Goal: Entertainment & Leisure: Consume media (video, audio)

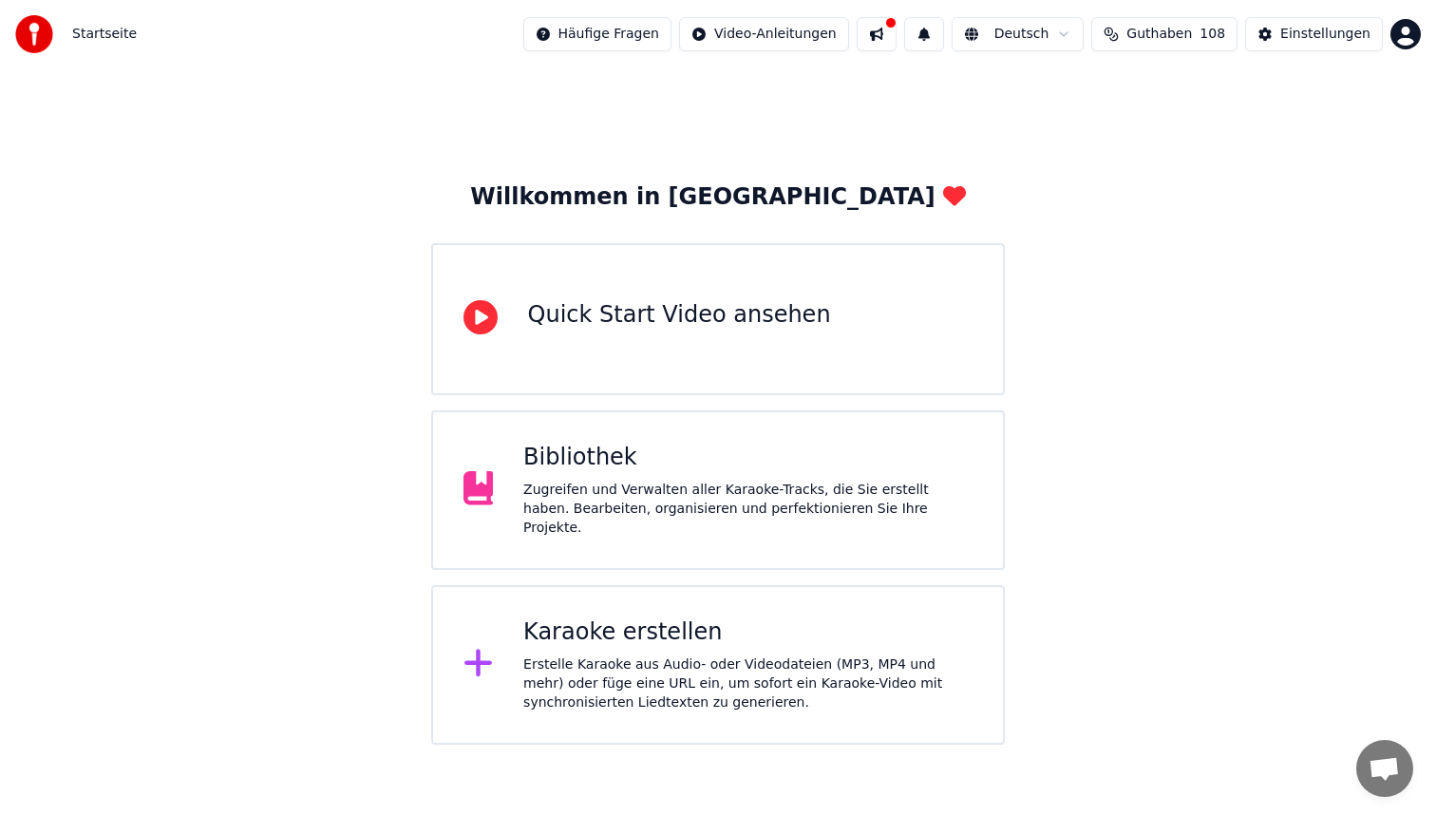
click at [630, 495] on div "Zugreifen und Verwalten aller Karaoke-Tracks, die Sie erstellt haben. Bearbeite…" at bounding box center [747, 508] width 449 height 57
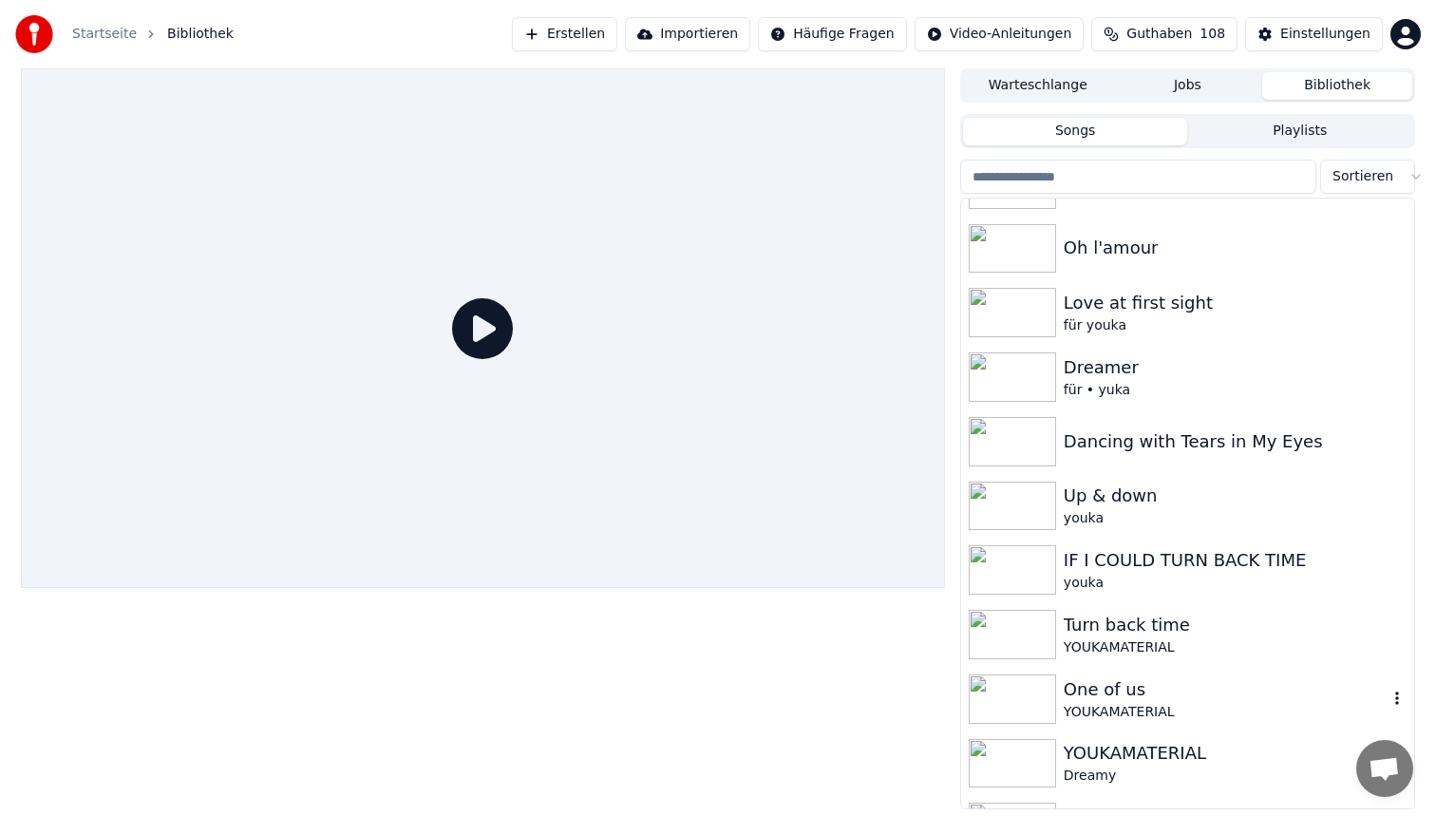
scroll to position [678, 0]
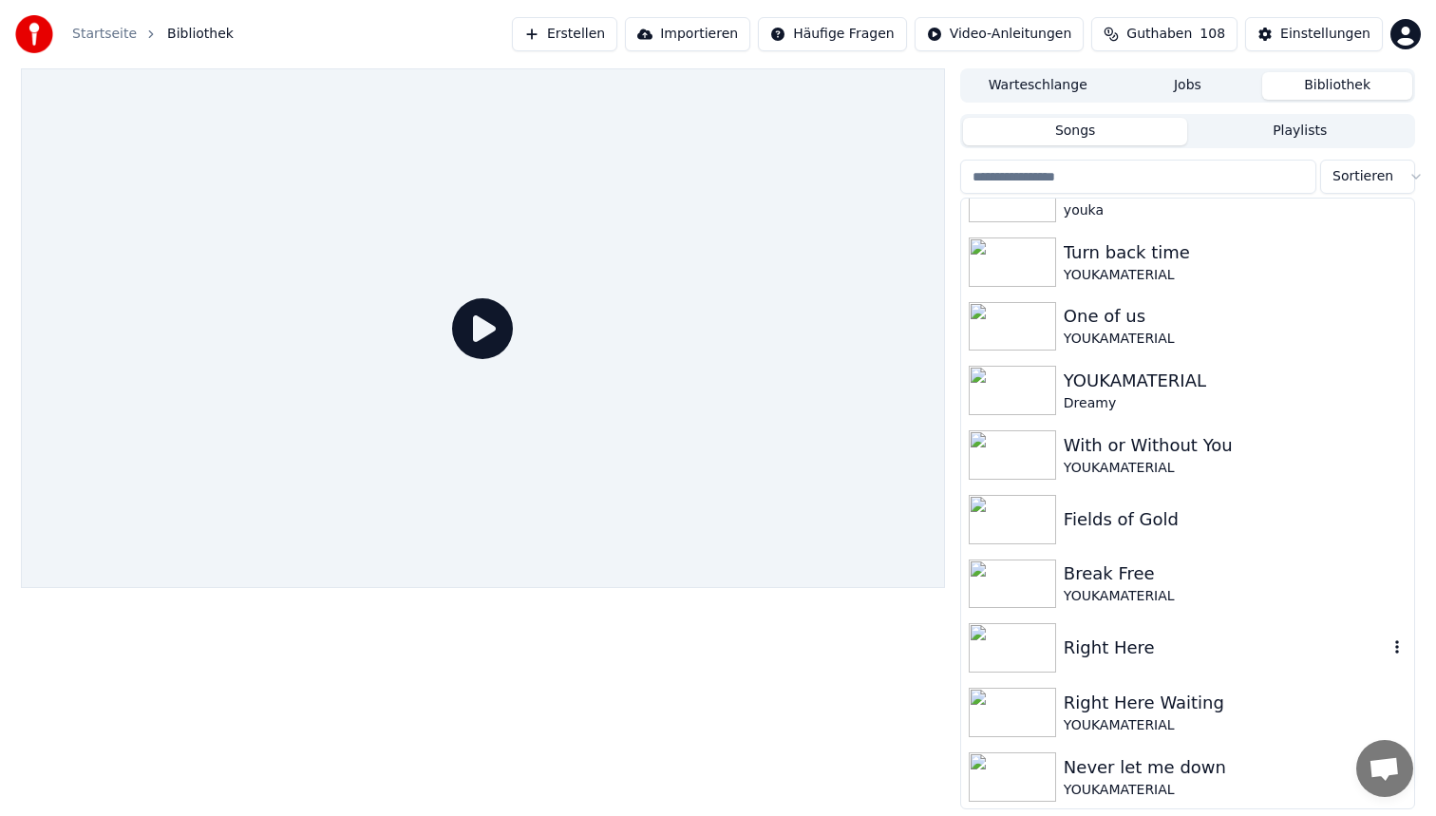
click at [1124, 639] on div "Right Here" at bounding box center [1225, 647] width 324 height 27
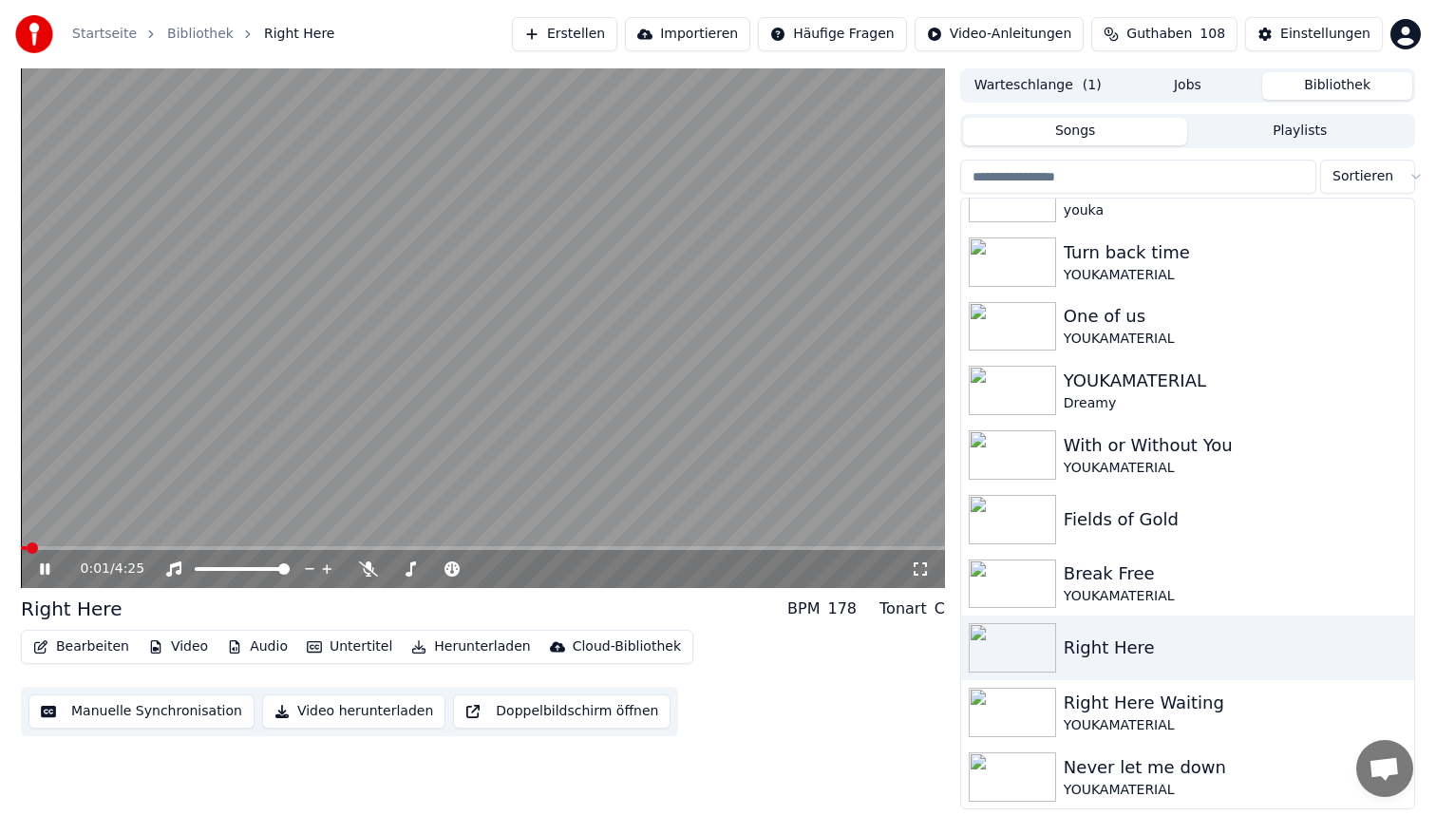
click at [554, 546] on span at bounding box center [483, 548] width 924 height 4
click at [684, 547] on span at bounding box center [483, 548] width 924 height 4
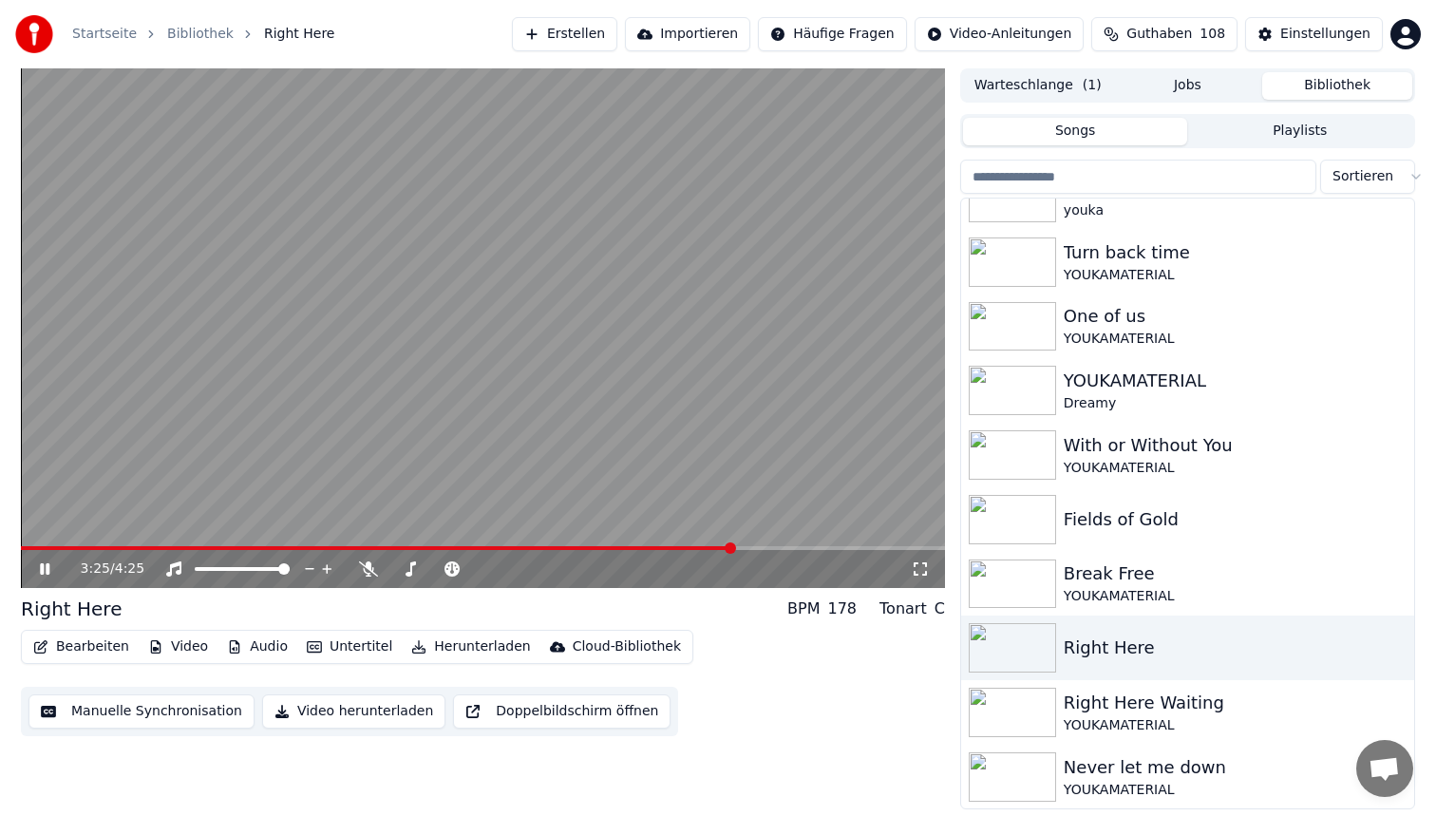
click at [733, 547] on span at bounding box center [483, 548] width 924 height 4
click at [771, 546] on span at bounding box center [483, 548] width 924 height 4
click at [785, 547] on span at bounding box center [483, 548] width 924 height 4
click at [802, 546] on span at bounding box center [483, 548] width 924 height 4
click at [774, 548] on span at bounding box center [398, 548] width 755 height 4
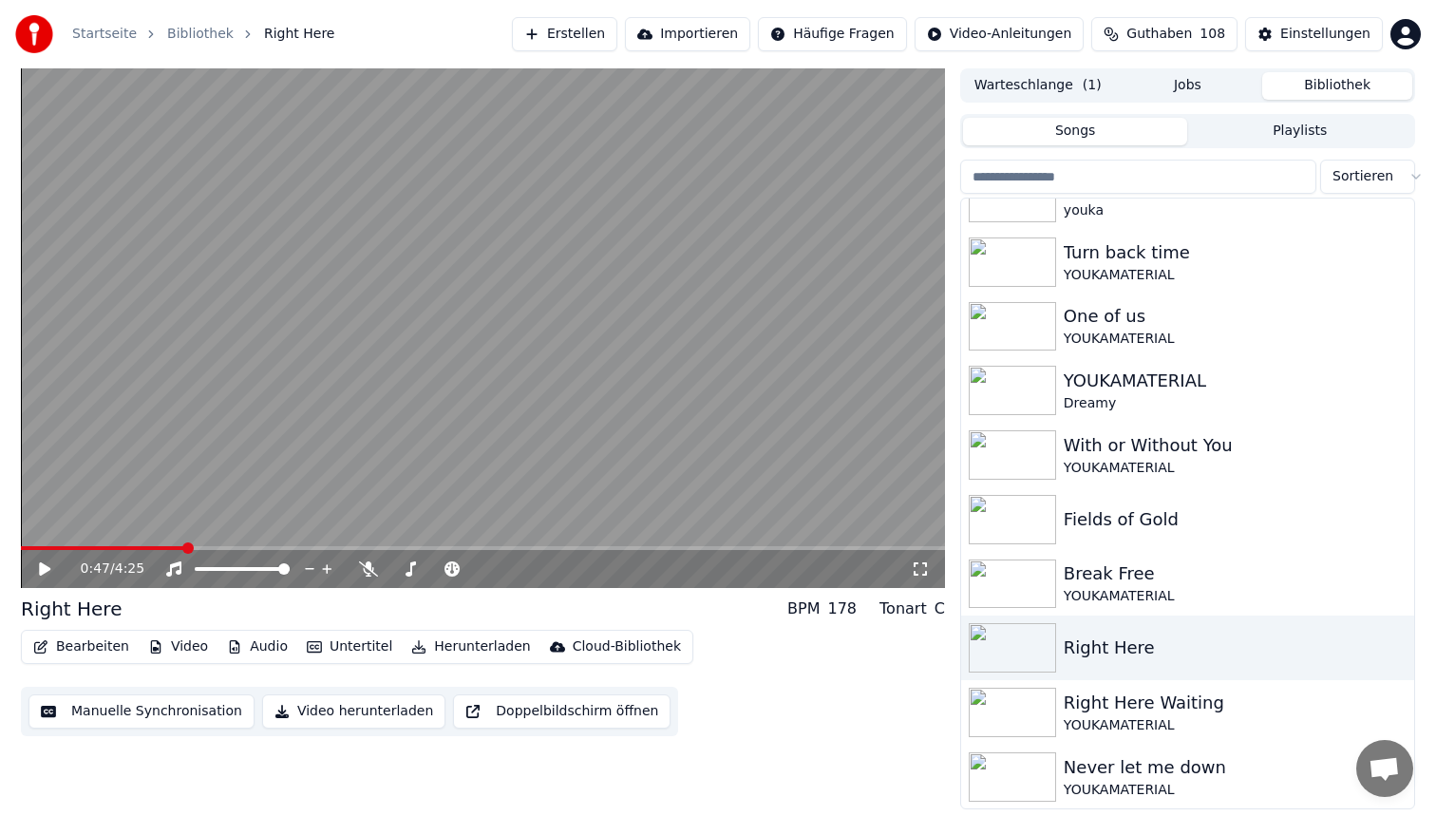
click at [182, 542] on span at bounding box center [187, 547] width 11 height 11
click at [176, 547] on span at bounding box center [99, 548] width 157 height 4
click at [235, 548] on span at bounding box center [483, 548] width 924 height 4
click at [253, 548] on span at bounding box center [483, 548] width 924 height 4
click at [274, 548] on span at bounding box center [483, 548] width 924 height 4
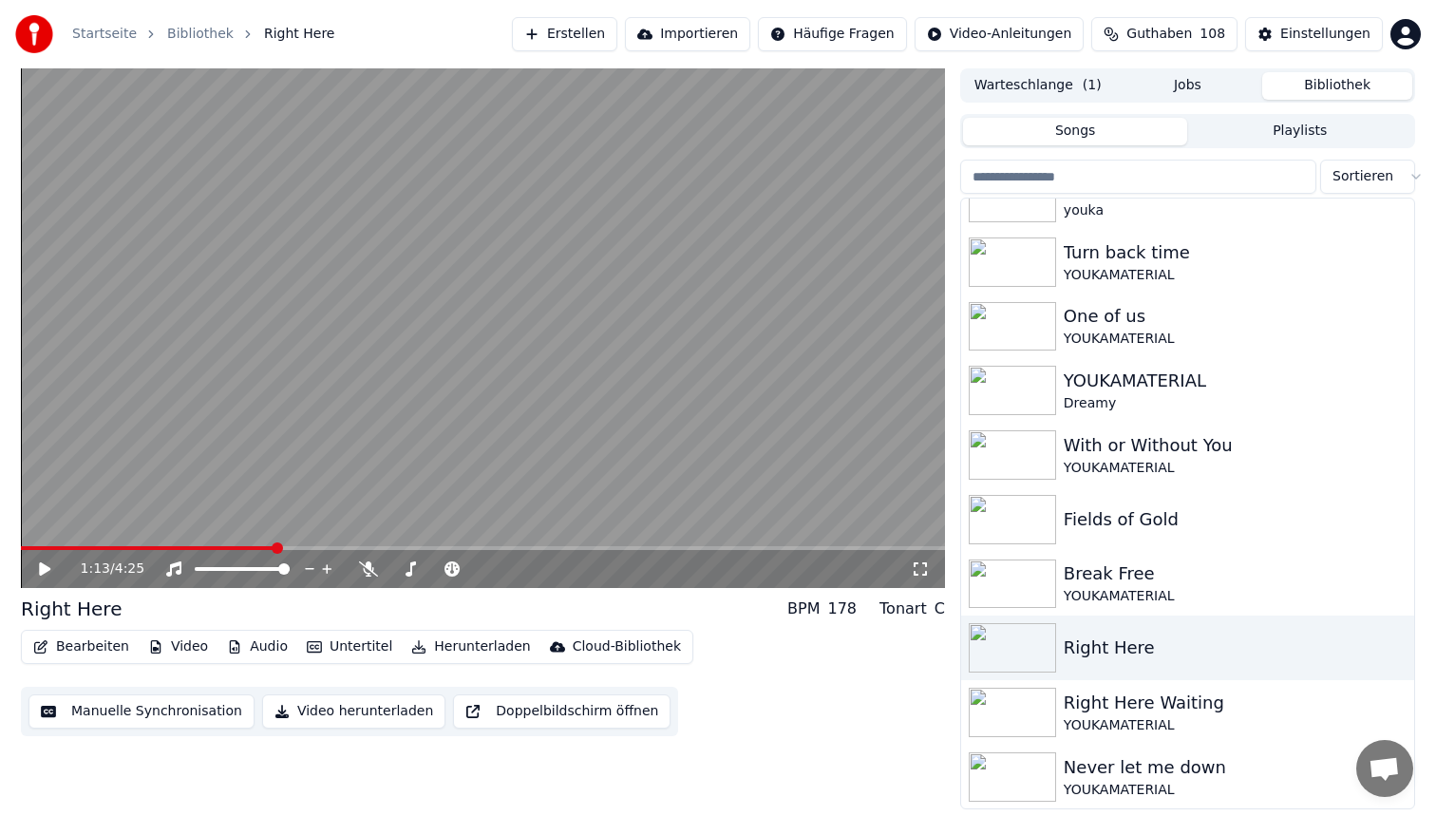
click at [302, 547] on span at bounding box center [483, 548] width 924 height 4
click at [331, 548] on span at bounding box center [483, 548] width 924 height 4
click at [363, 544] on video at bounding box center [483, 327] width 924 height 519
click at [362, 547] on span at bounding box center [483, 548] width 924 height 4
click at [649, 364] on video at bounding box center [483, 327] width 924 height 519
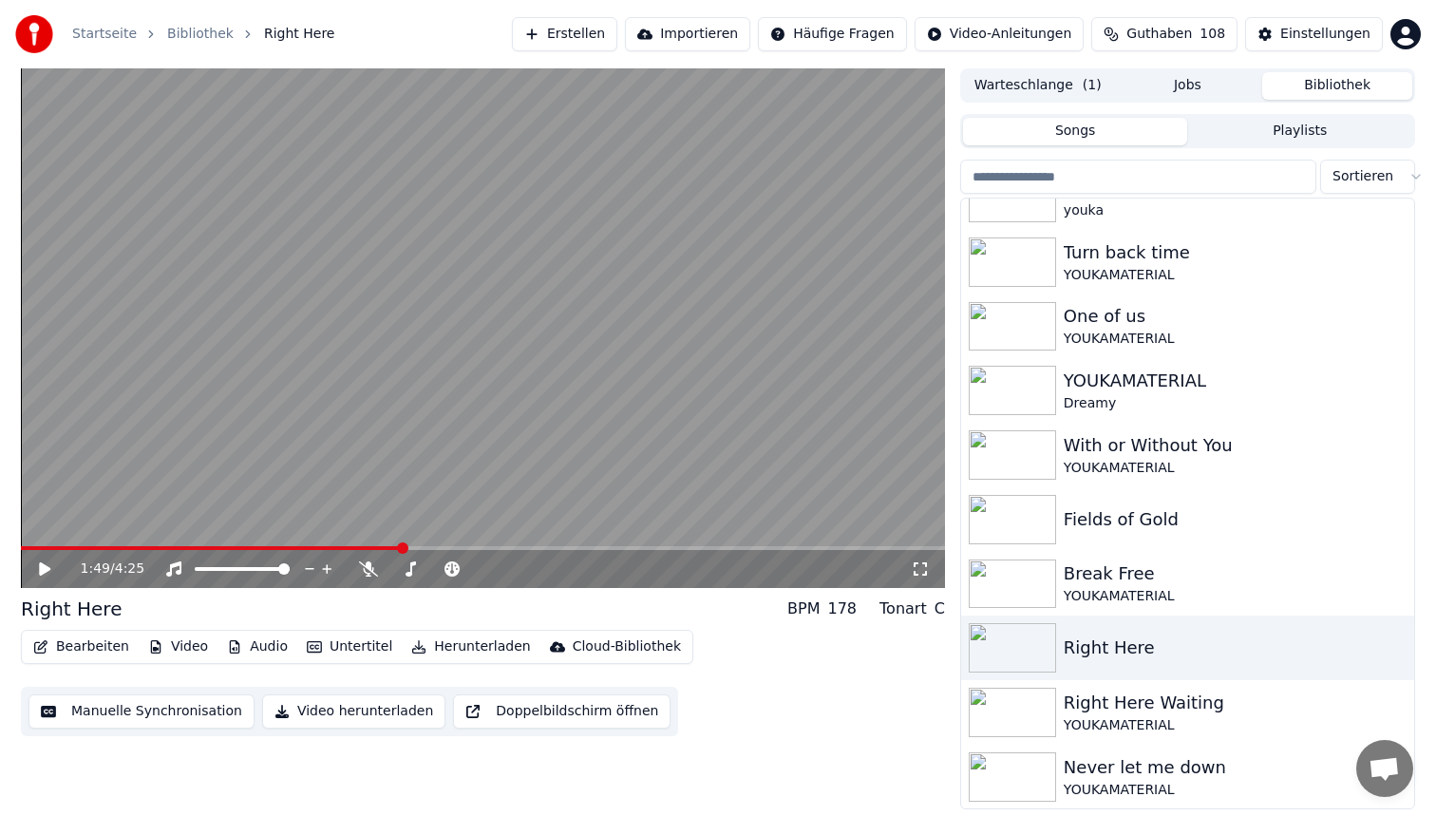
click at [649, 364] on video at bounding box center [483, 327] width 924 height 519
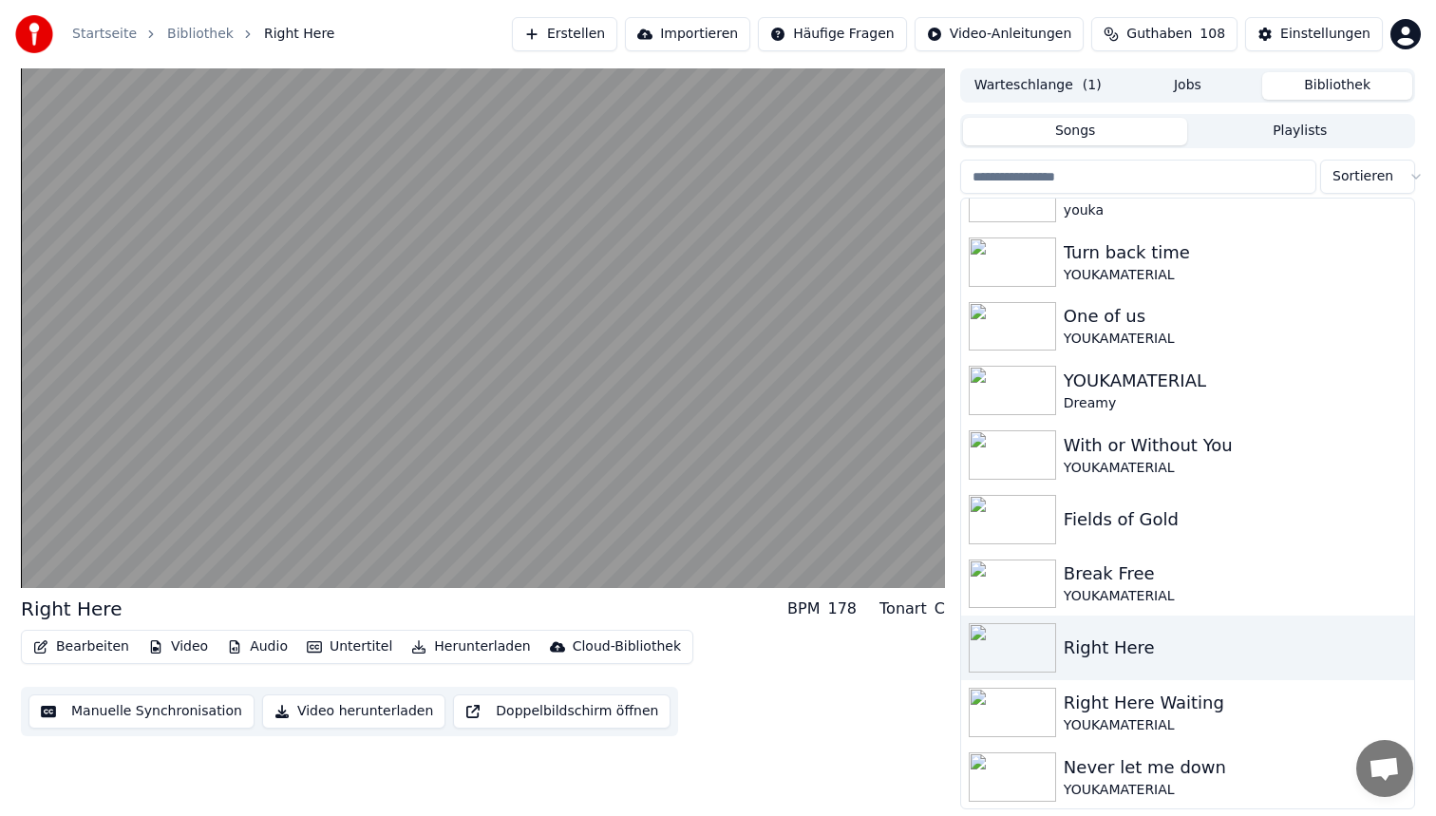
click at [649, 364] on video at bounding box center [483, 327] width 924 height 519
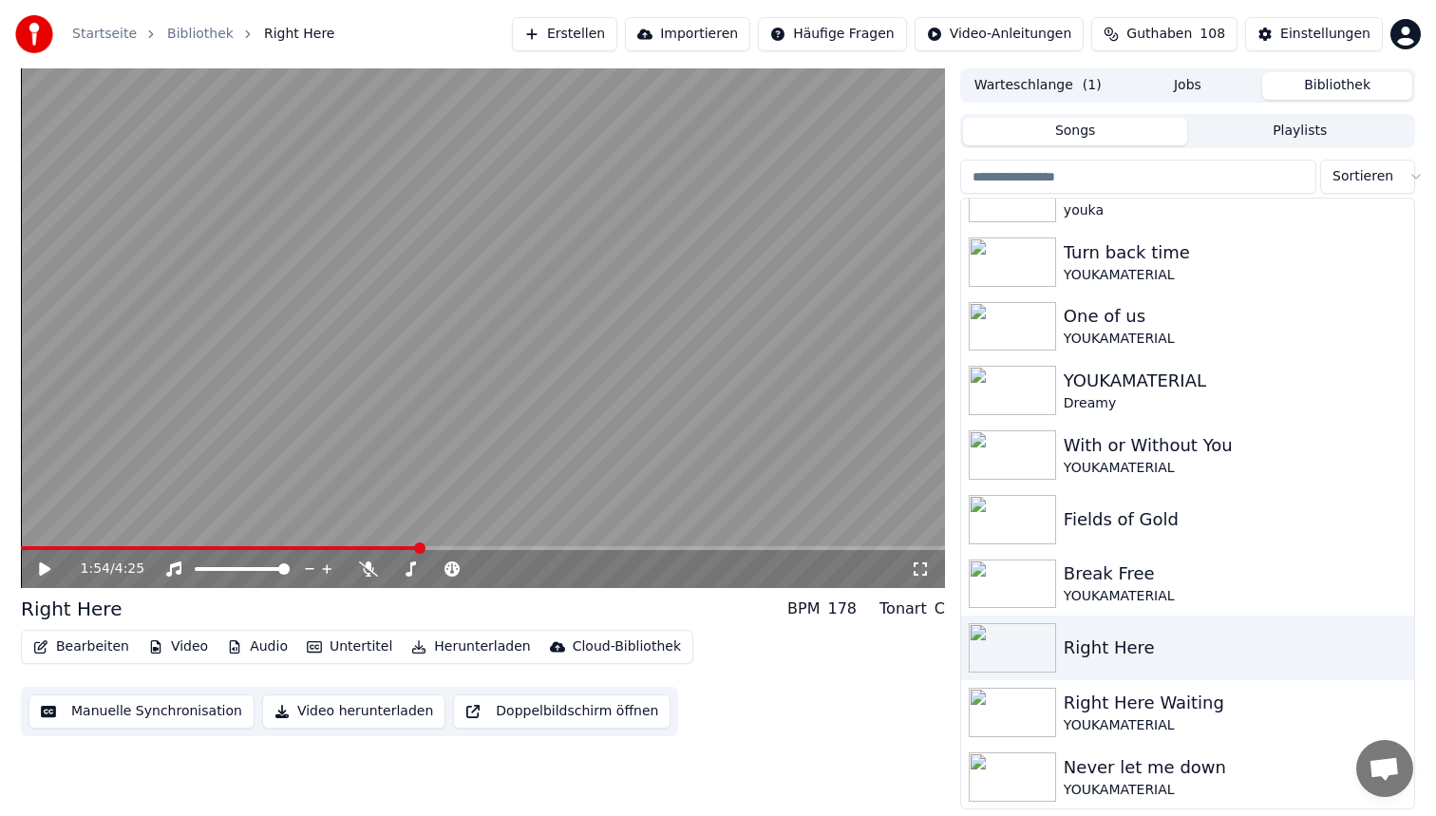
click at [649, 364] on video at bounding box center [483, 327] width 924 height 519
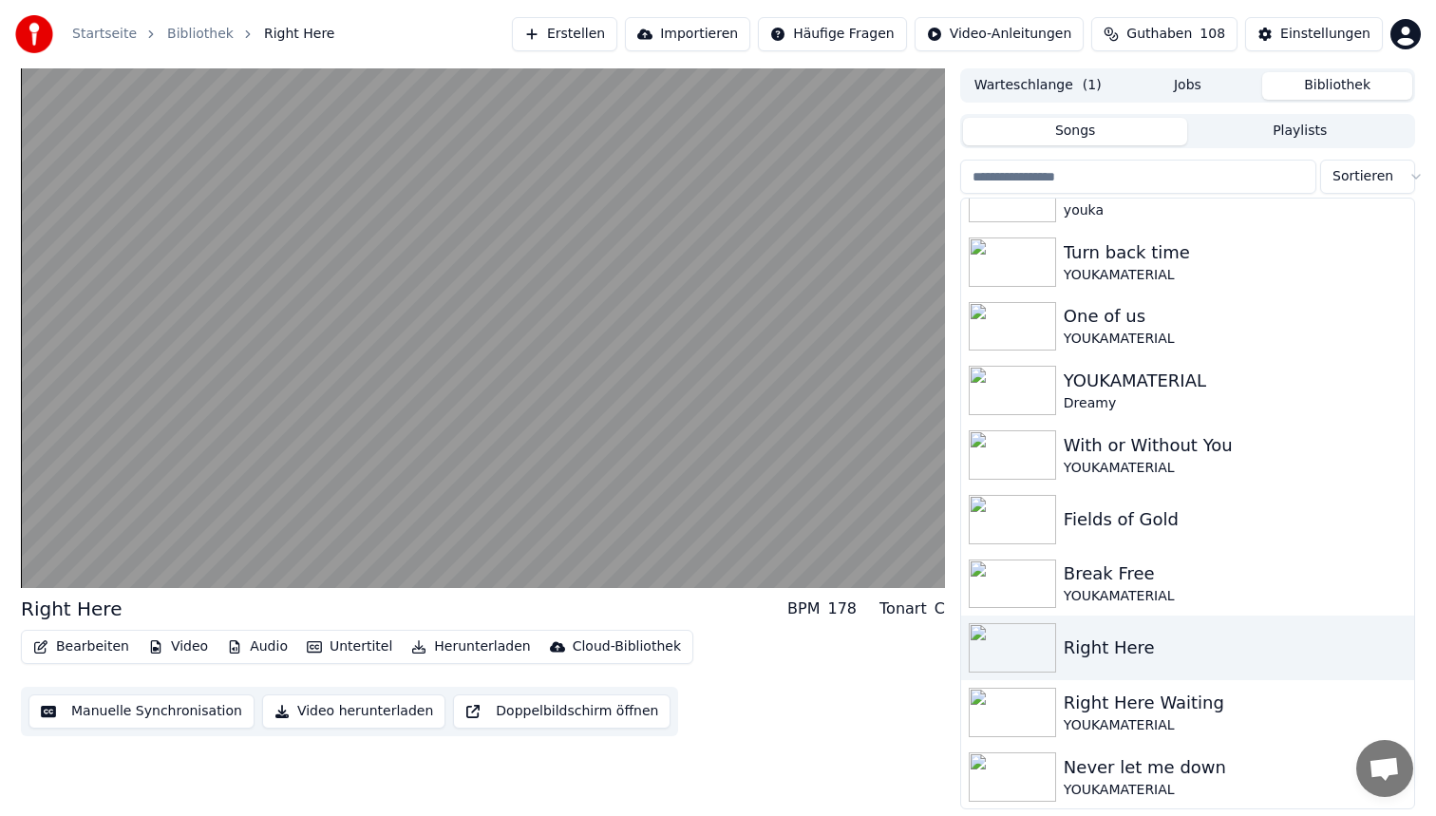
click at [649, 364] on video at bounding box center [483, 327] width 924 height 519
